Goal: Task Accomplishment & Management: Manage account settings

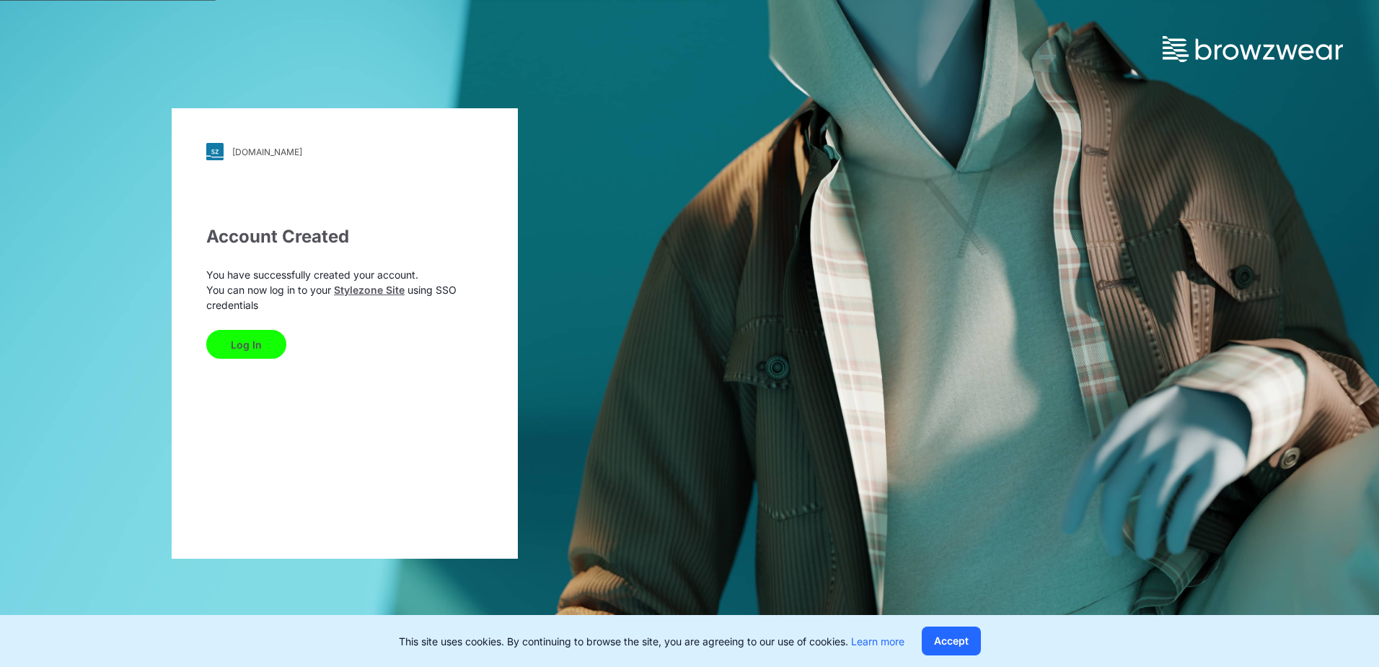
click at [265, 337] on button "Log In" at bounding box center [246, 344] width 80 height 29
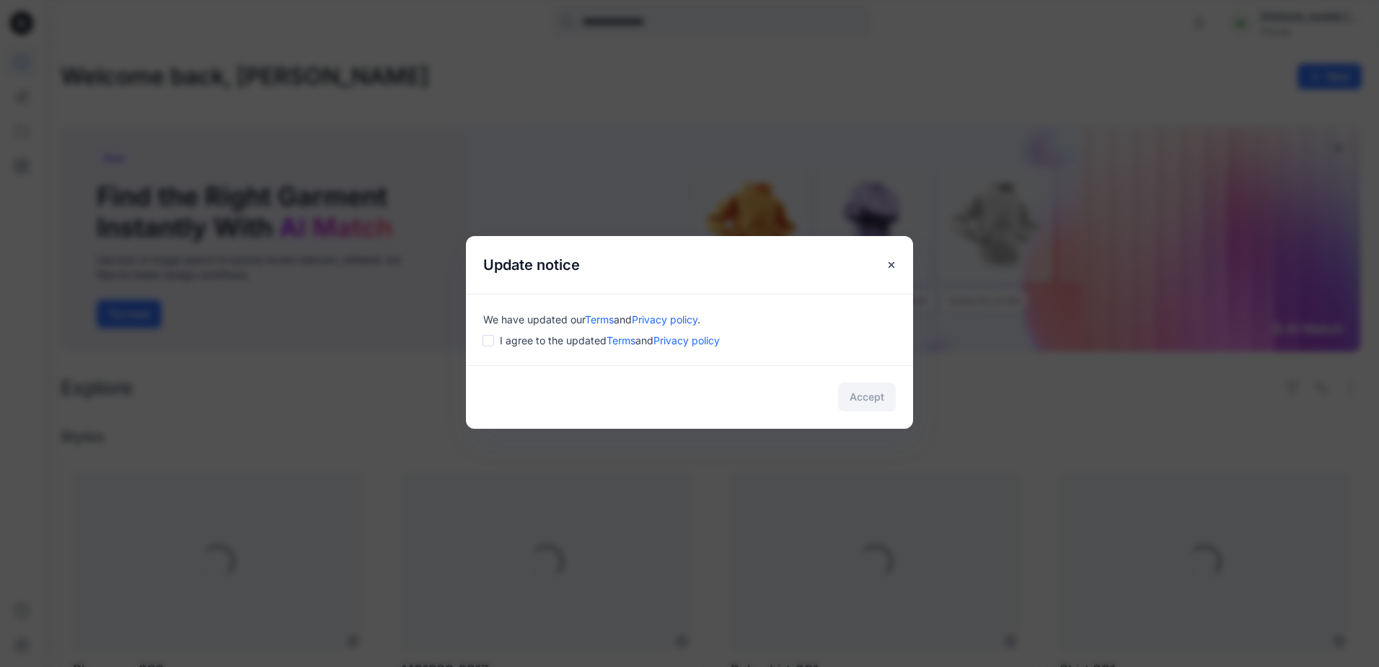
click at [550, 336] on span "I agree to the updated Terms and Privacy policy" at bounding box center [610, 340] width 220 height 15
click at [504, 335] on span "I agree to the updated Terms and Privacy policy" at bounding box center [610, 340] width 220 height 15
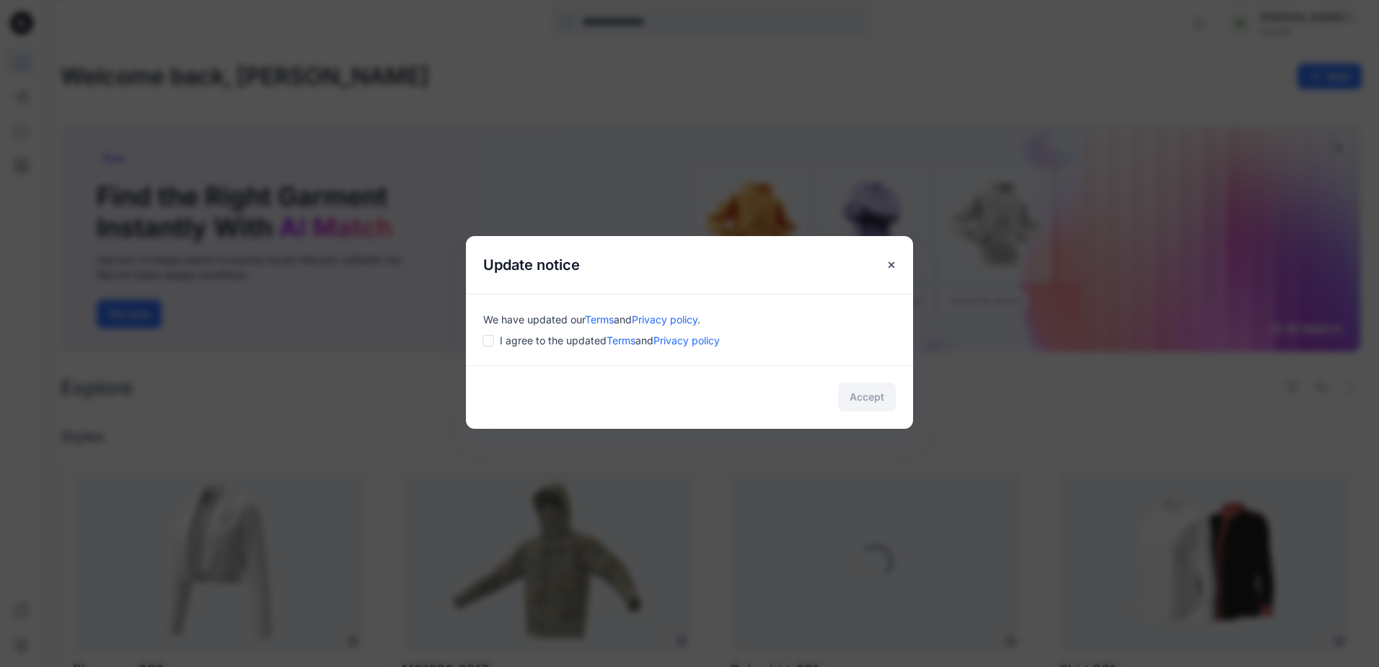
click at [485, 346] on div "I agree to the updated Terms and Privacy policy" at bounding box center [689, 340] width 413 height 15
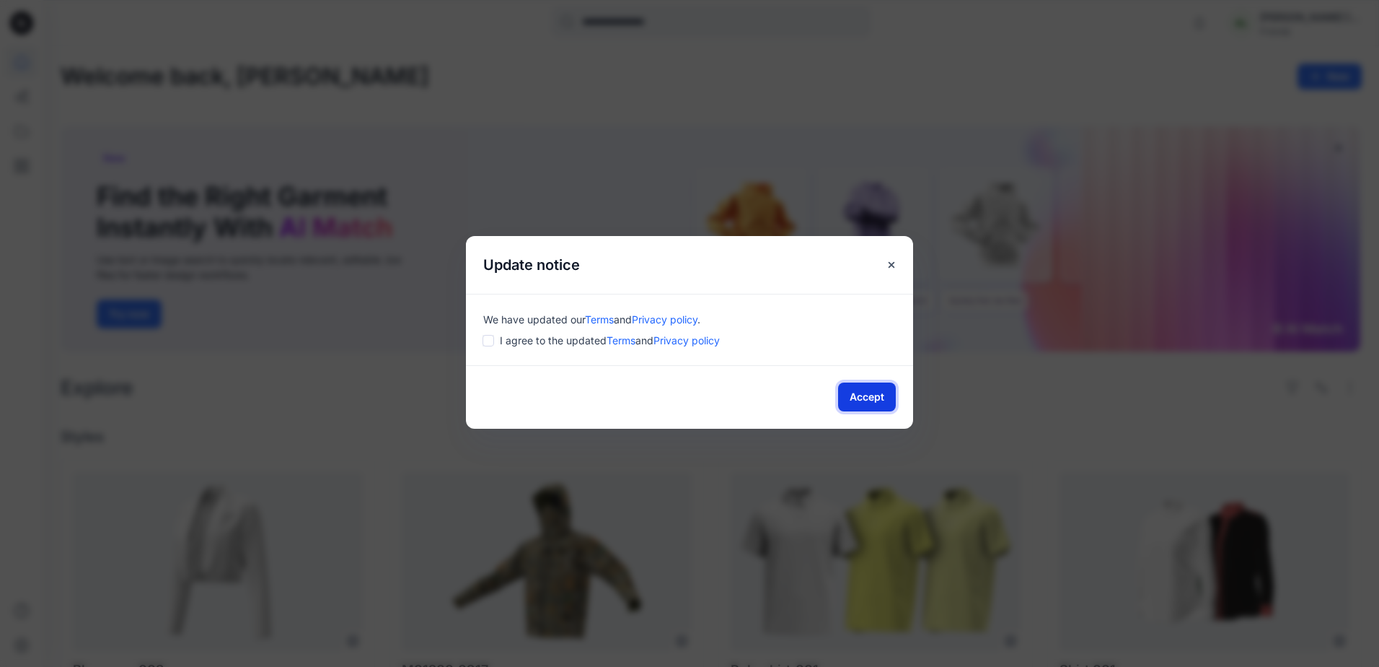
click at [879, 398] on button "Accept" at bounding box center [867, 396] width 58 height 29
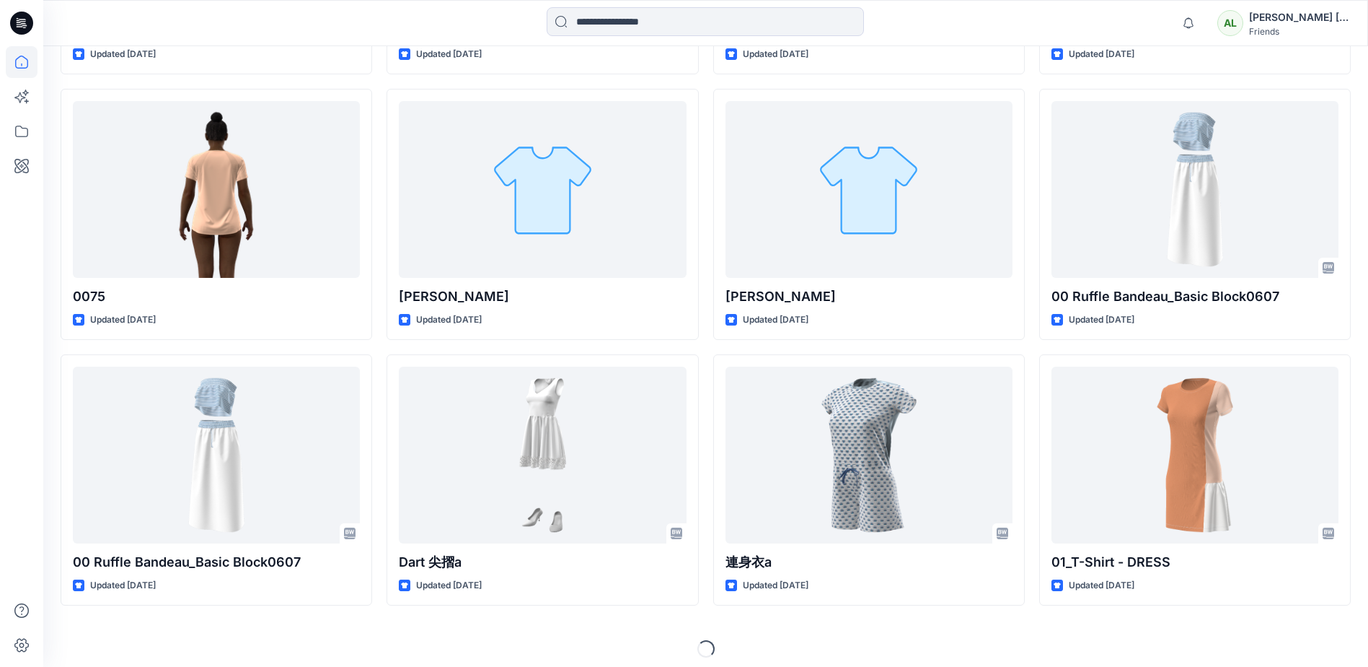
scroll to position [10198, 0]
